Goal: Task Accomplishment & Management: Complete application form

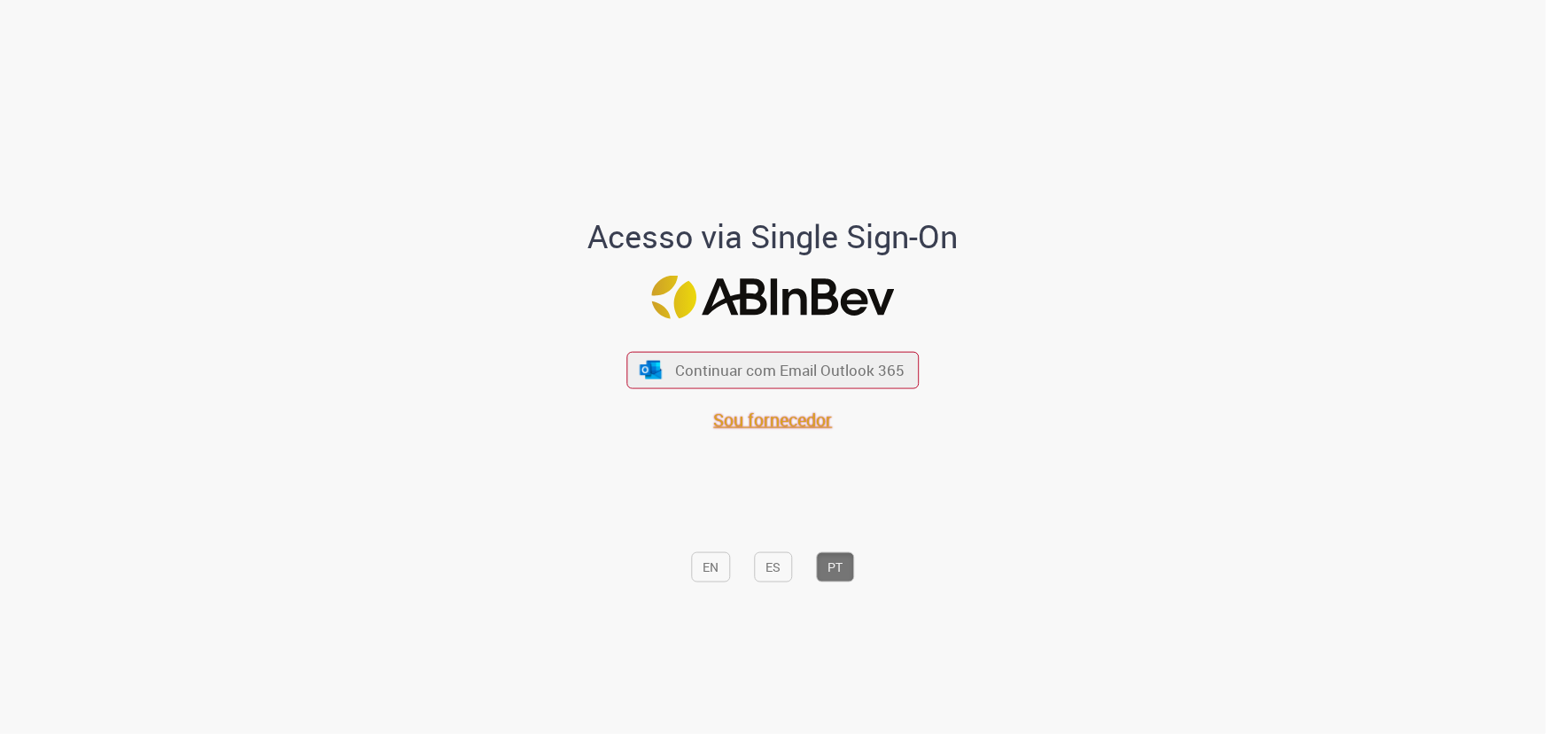
click at [731, 413] on span "Sou fornecedor" at bounding box center [773, 419] width 119 height 24
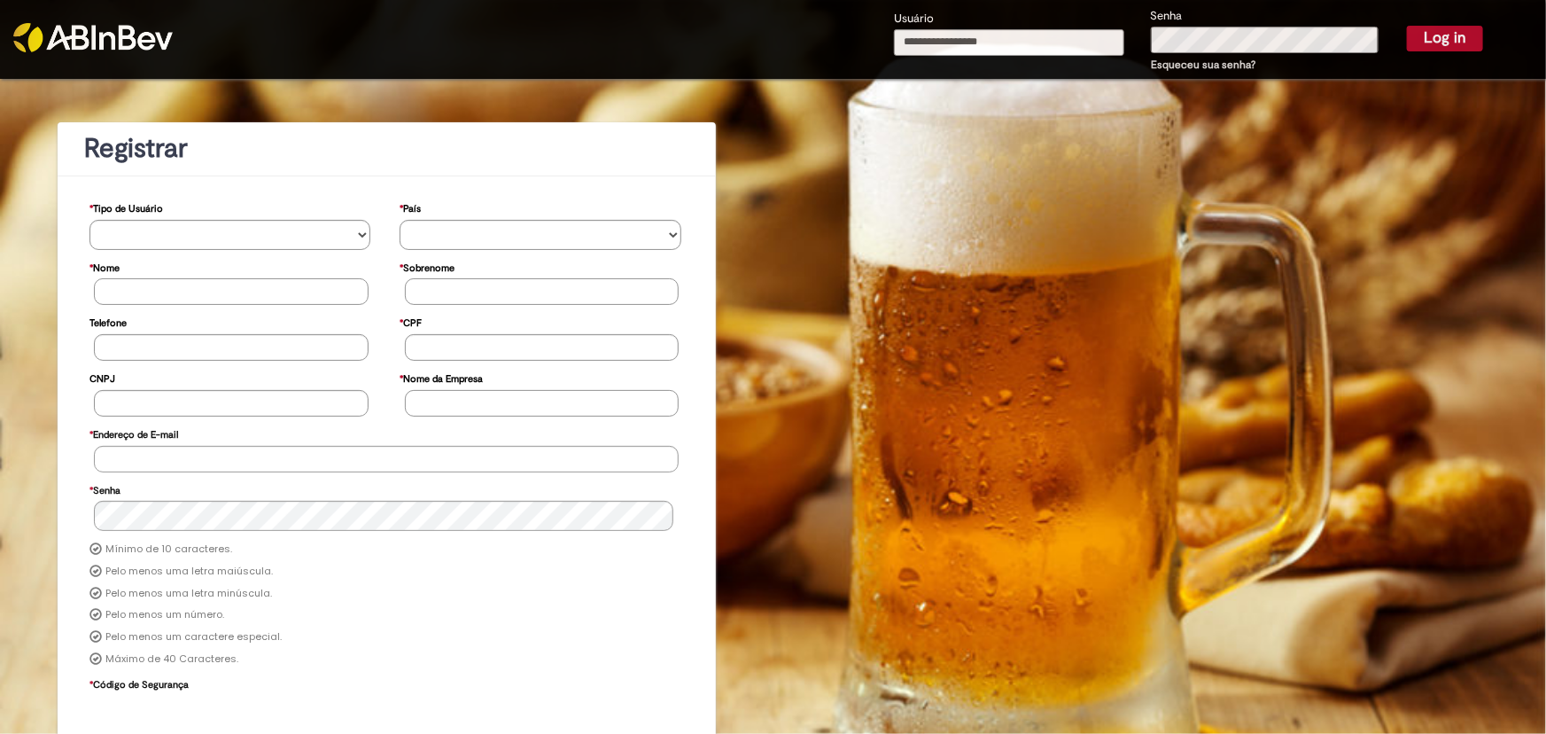
click at [1061, 42] on input "Usuário" at bounding box center [1009, 42] width 230 height 27
type input "**********"
click at [1419, 33] on button "Log in" at bounding box center [1445, 38] width 76 height 25
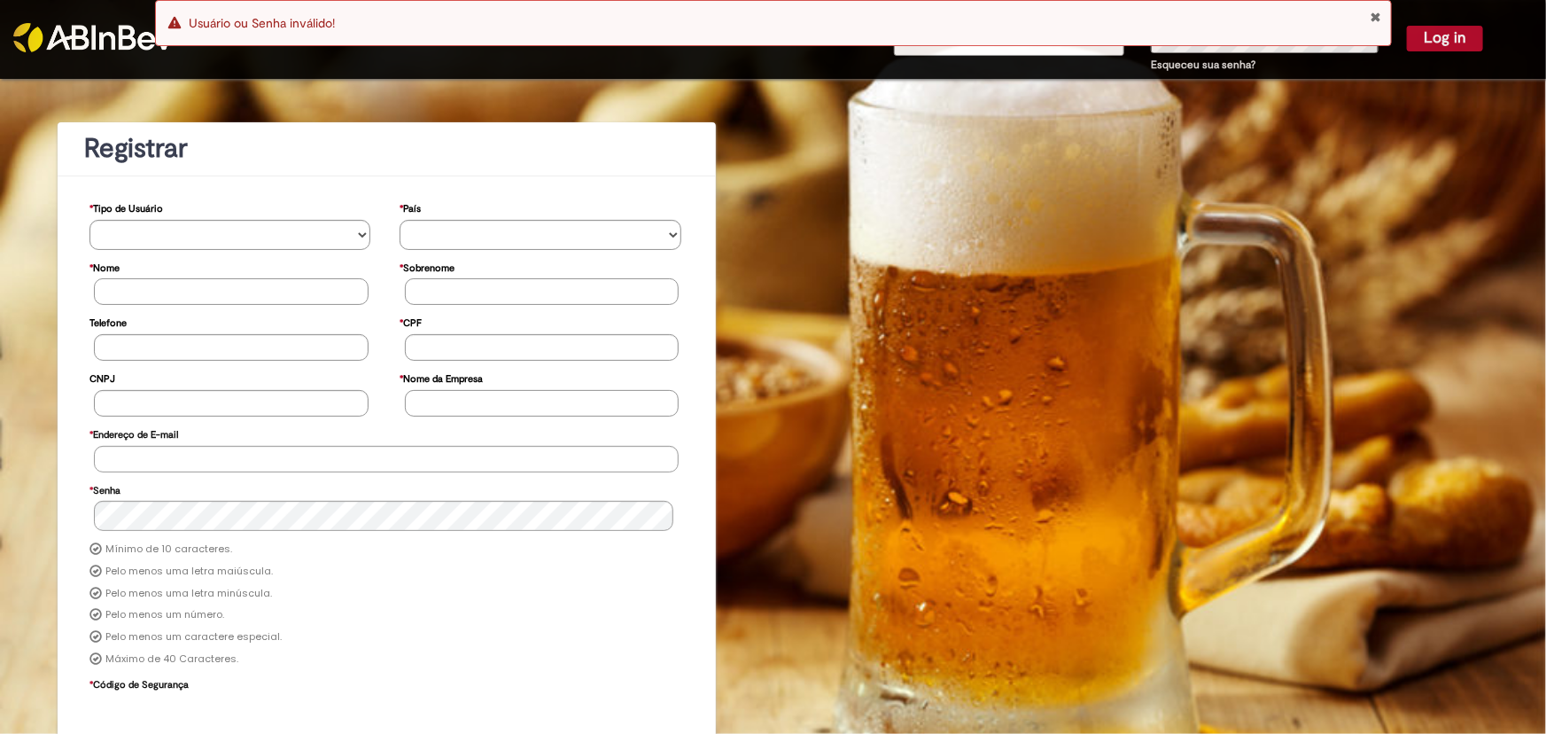
click at [1374, 18] on button "Close Notification" at bounding box center [1377, 17] width 12 height 14
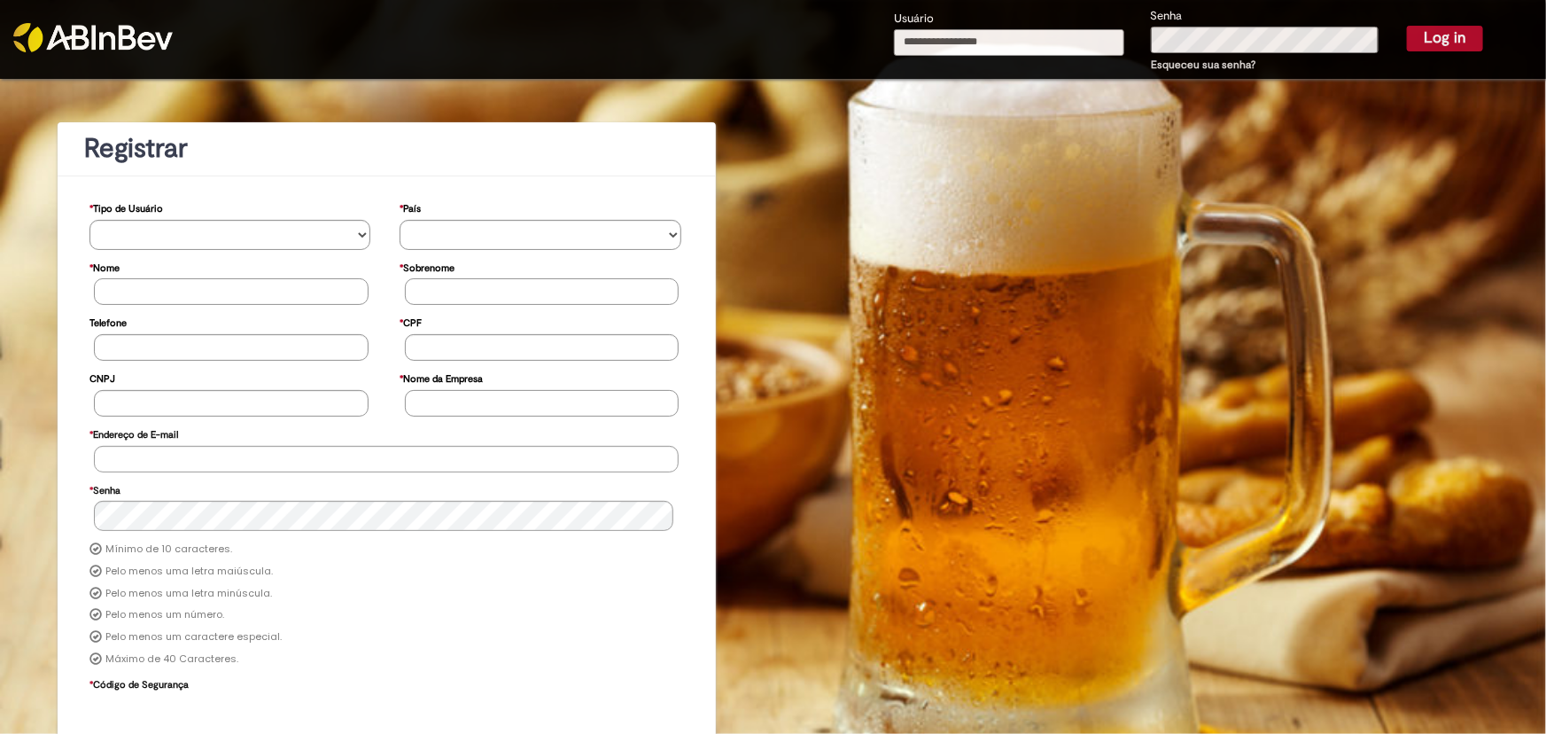
click at [987, 40] on input "Usuário" at bounding box center [1009, 42] width 230 height 27
type input "**********"
click at [1433, 43] on button "Log in" at bounding box center [1445, 38] width 76 height 25
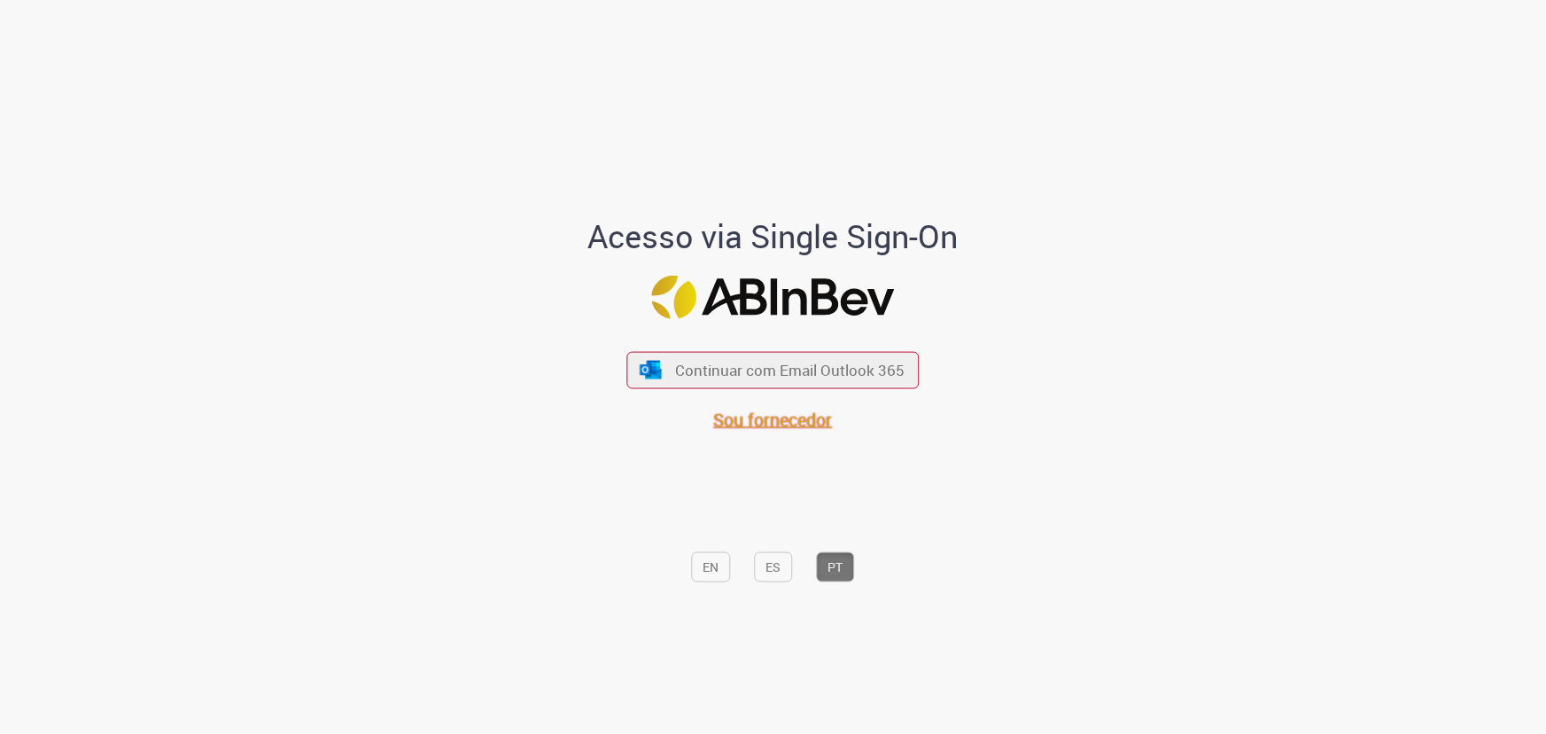
click at [782, 424] on span "Sou fornecedor" at bounding box center [773, 419] width 119 height 24
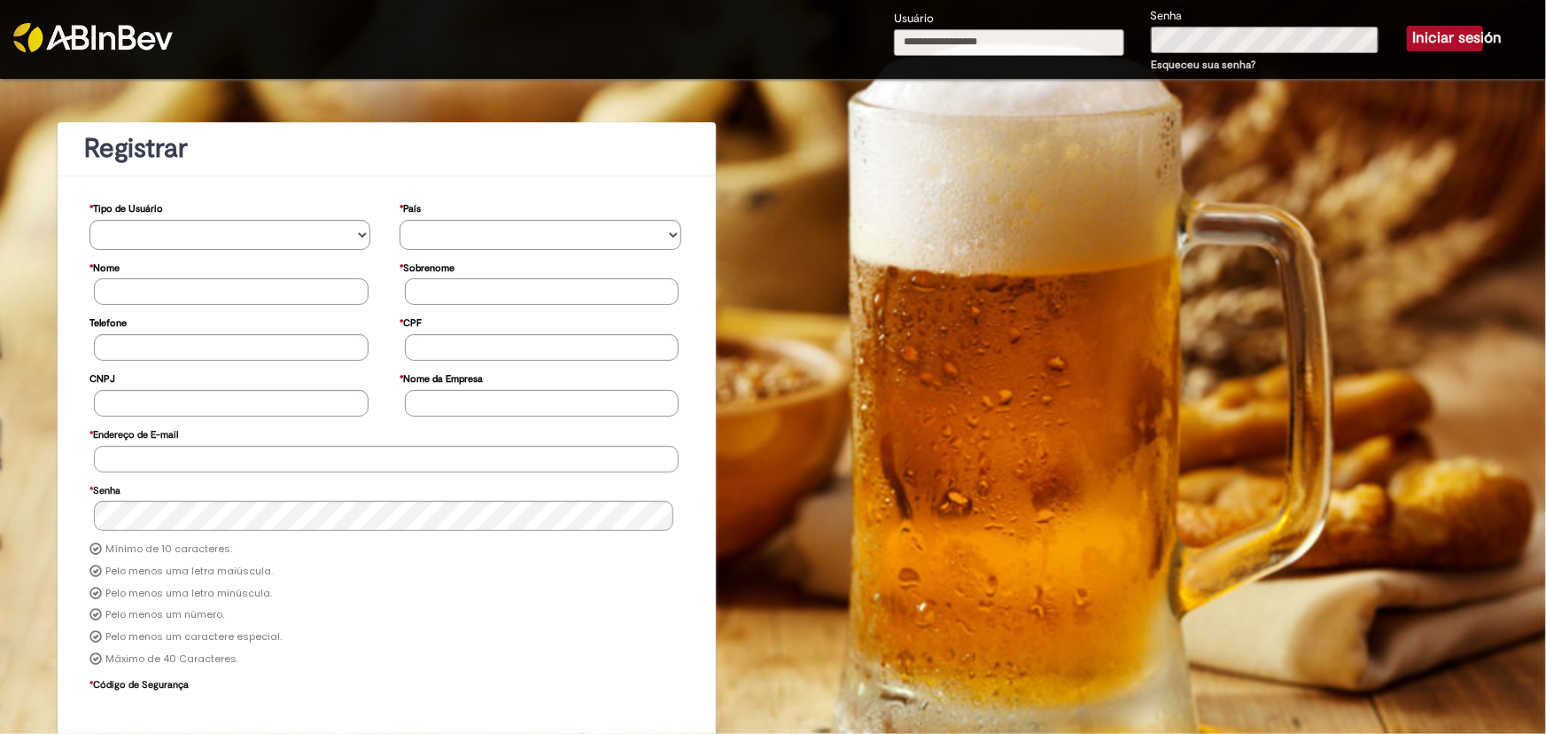
click at [95, 19] on link at bounding box center [193, 26] width 360 height 52
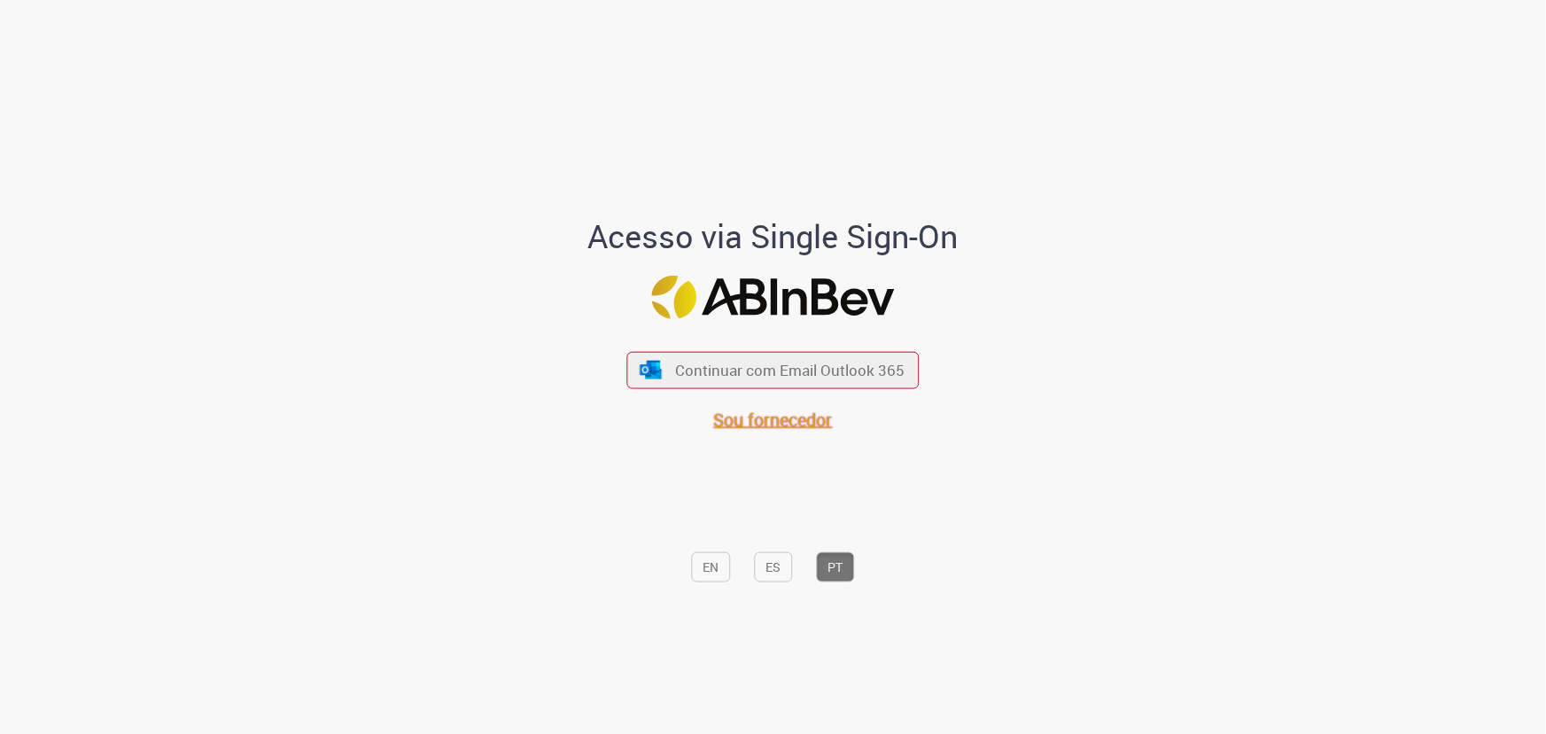
click at [744, 426] on span "Sou fornecedor" at bounding box center [773, 419] width 119 height 24
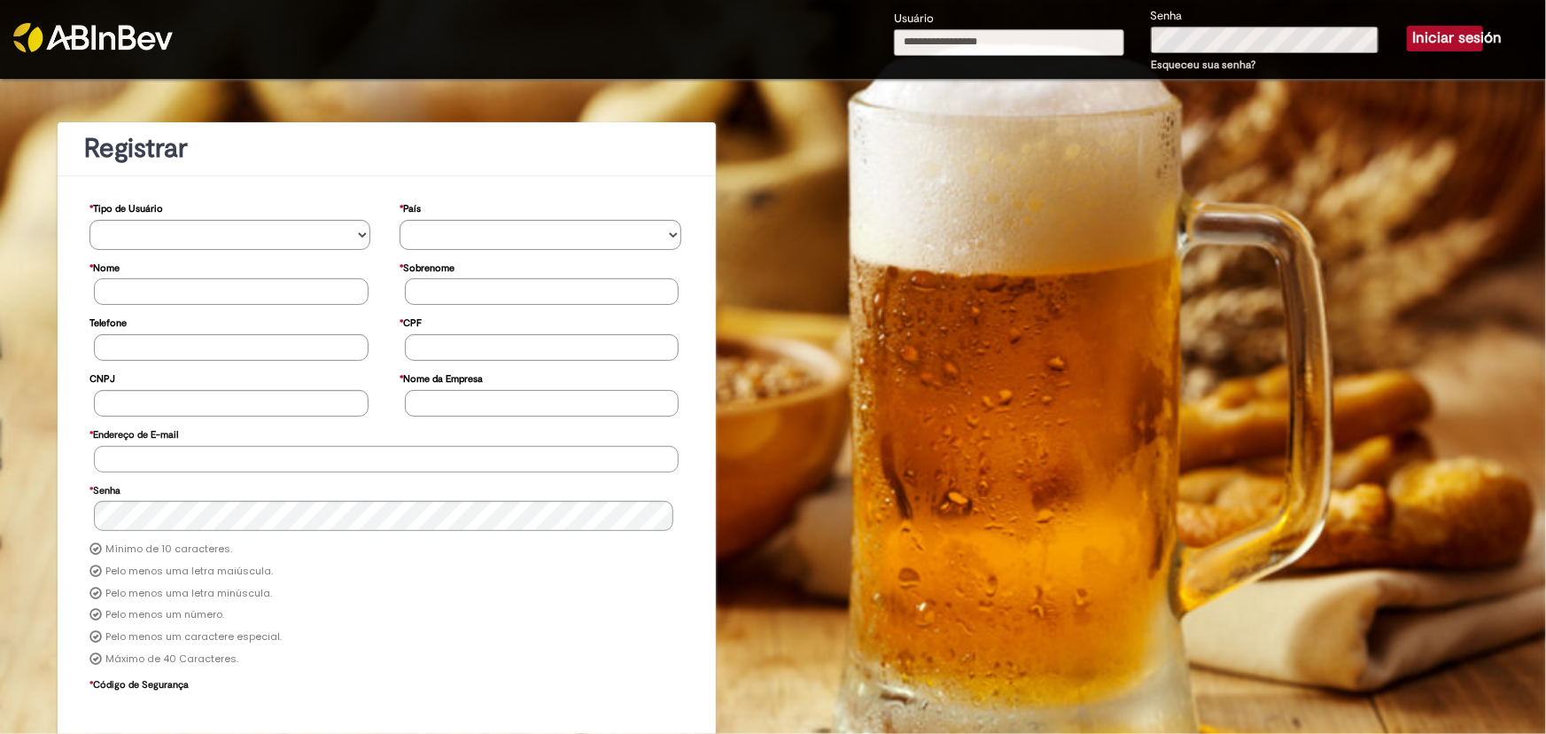
click at [136, 35] on img at bounding box center [92, 37] width 159 height 29
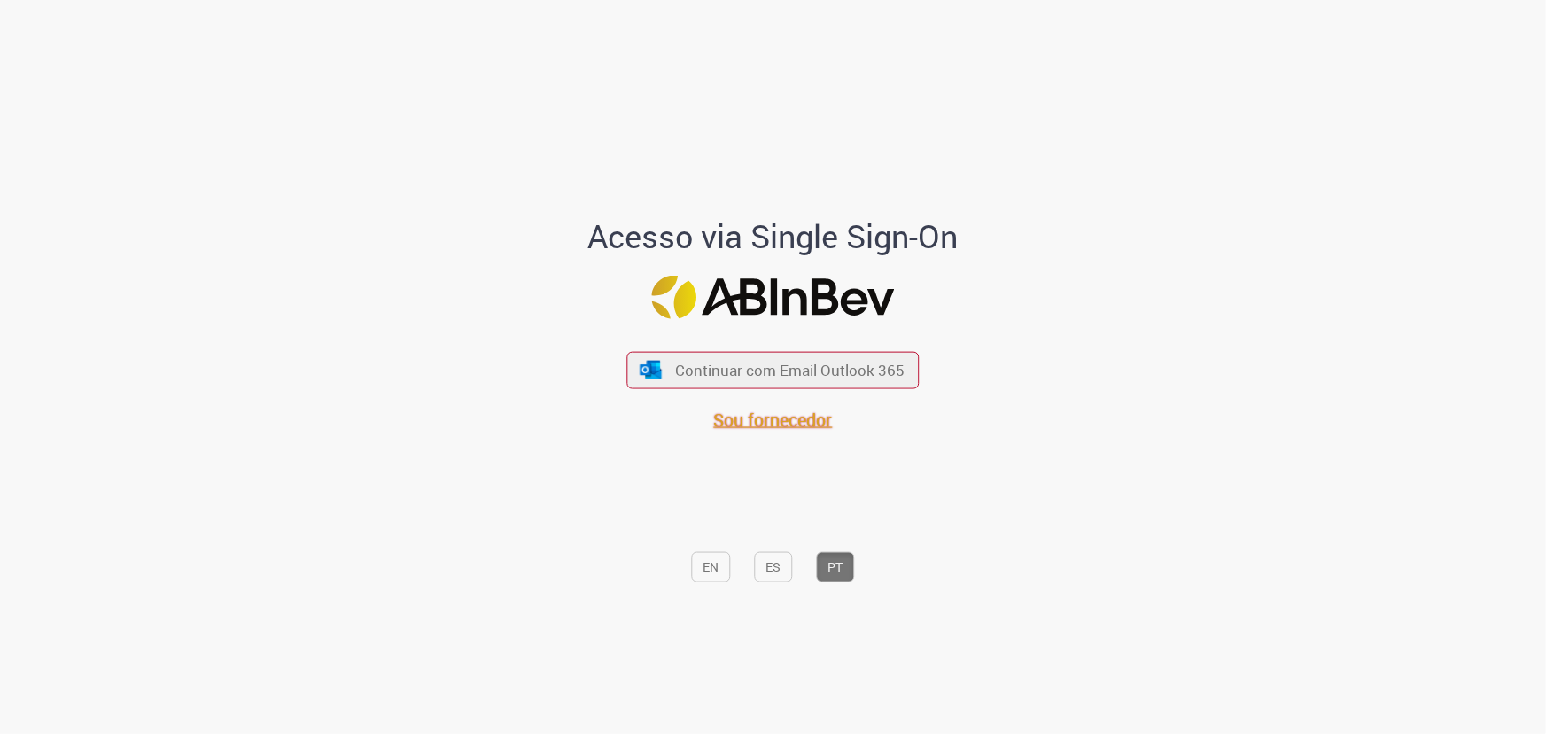
click at [792, 426] on span "Sou fornecedor" at bounding box center [773, 419] width 119 height 24
click at [814, 416] on span "Sou fornecedor" at bounding box center [773, 419] width 119 height 24
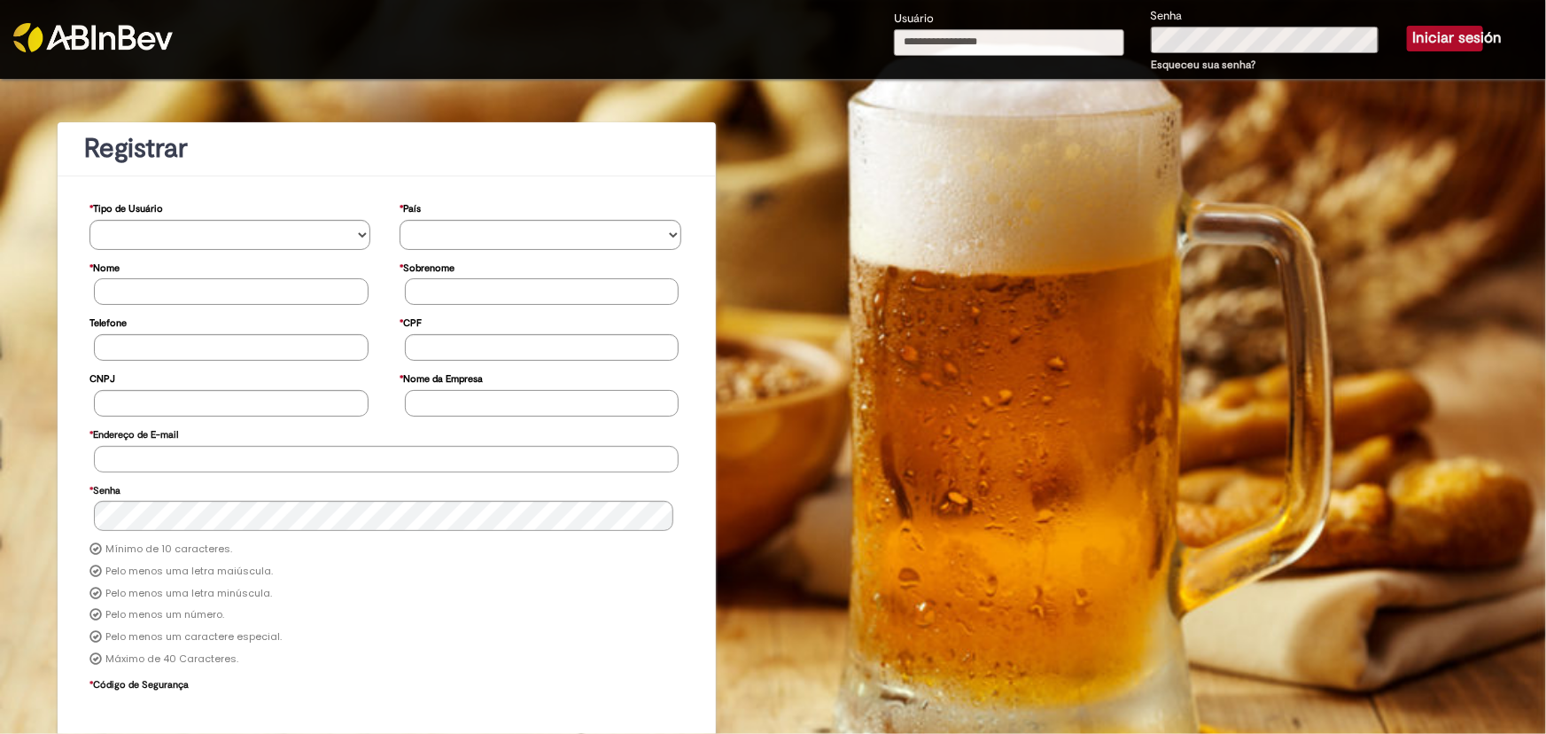
click at [1045, 42] on input "Usuário" at bounding box center [1009, 42] width 230 height 27
type input "**********"
click at [1408, 36] on button "Iniciar sesión" at bounding box center [1445, 38] width 76 height 25
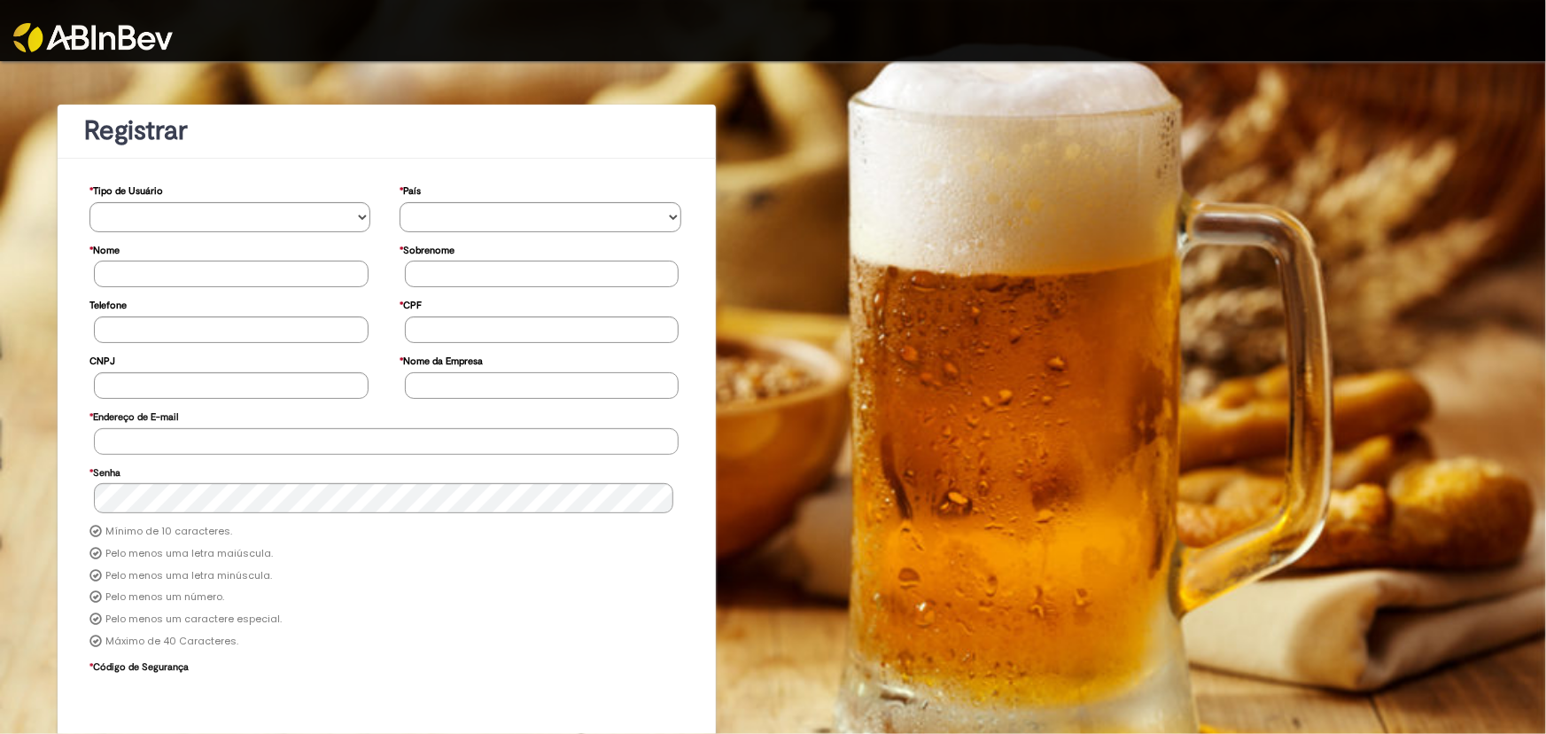
click at [114, 36] on img at bounding box center [92, 37] width 159 height 29
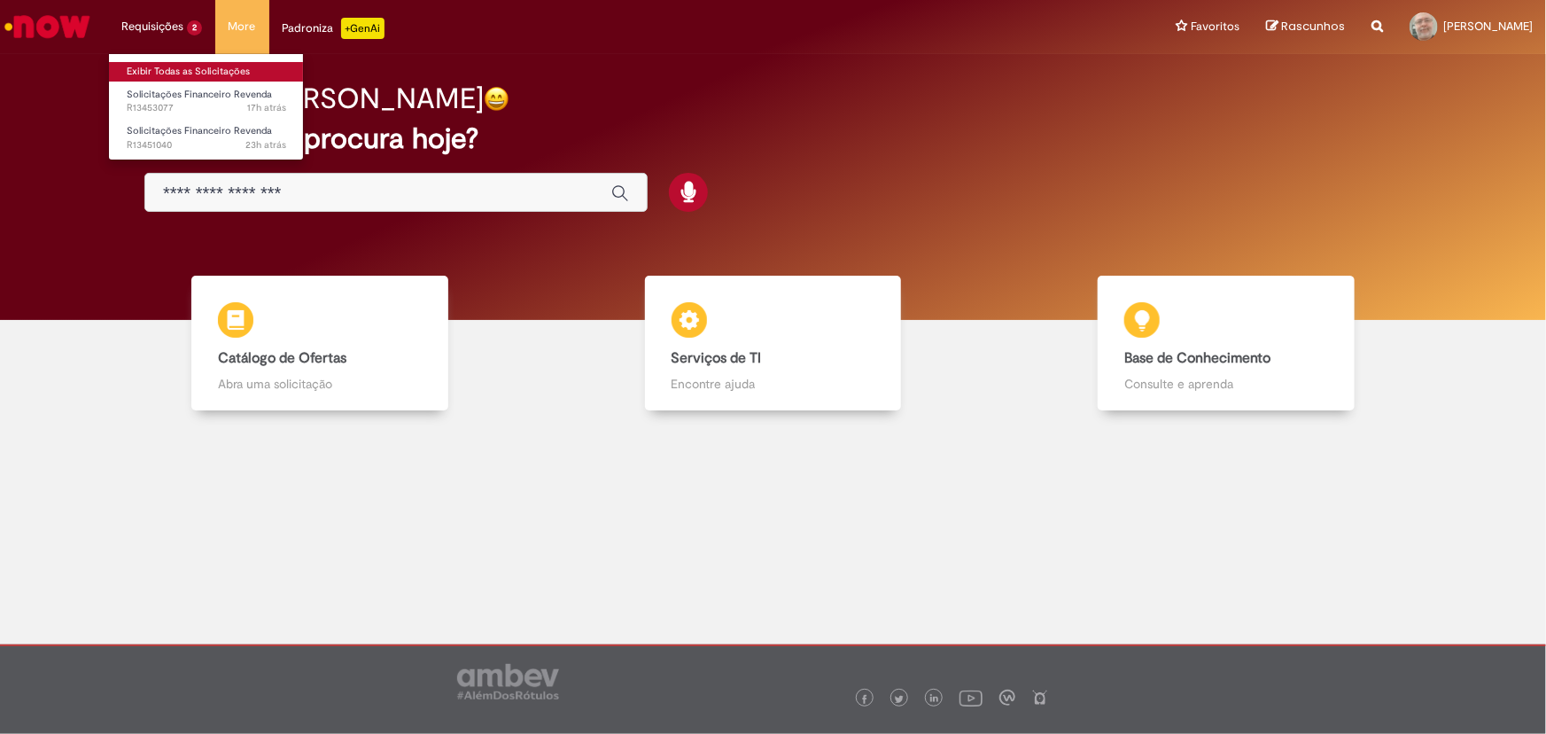
click at [167, 72] on link "Exibir Todas as Solicitações" at bounding box center [206, 71] width 195 height 19
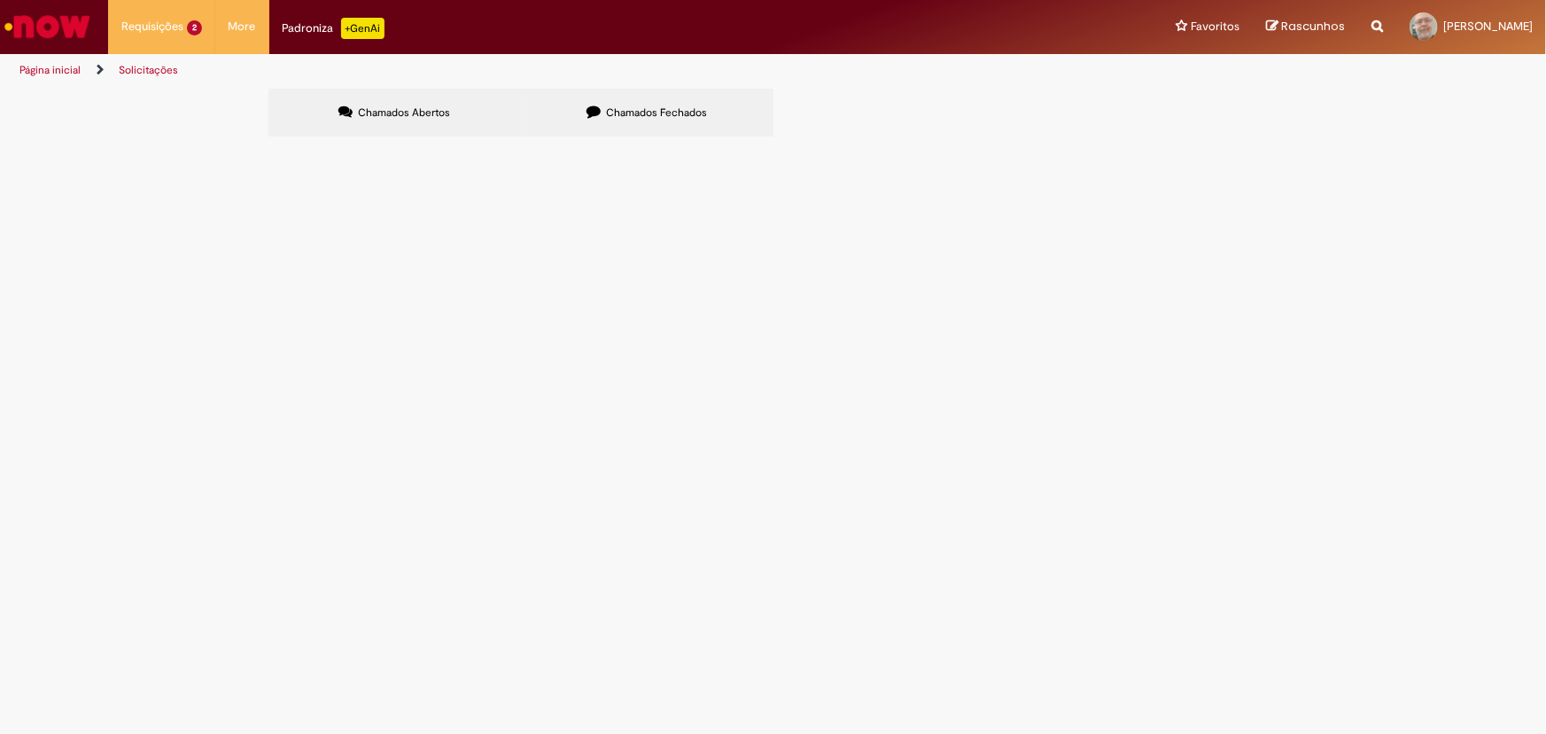
drag, startPoint x: 1397, startPoint y: 0, endPoint x: 847, endPoint y: 15, distance: 550.4
click at [847, 15] on div "Requisições 2 Exibir Todas as Solicitações Solicitações Financeiro Revenda 17h …" at bounding box center [820, 27] width 1451 height 54
click at [973, 66] on ul "Página inicial Solicitações" at bounding box center [515, 70] width 1004 height 33
